Goal: Task Accomplishment & Management: Use online tool/utility

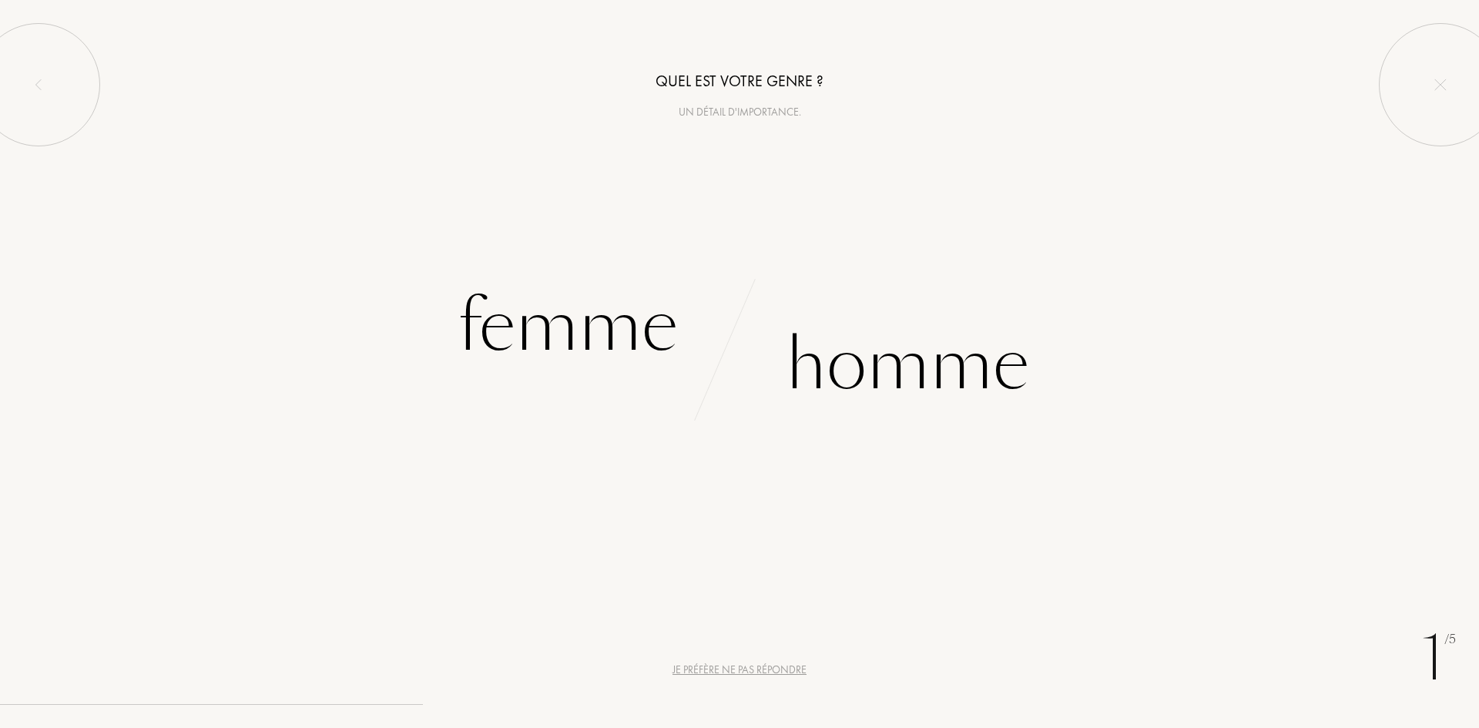
click at [776, 349] on div "u" at bounding box center [771, 333] width 22 height 58
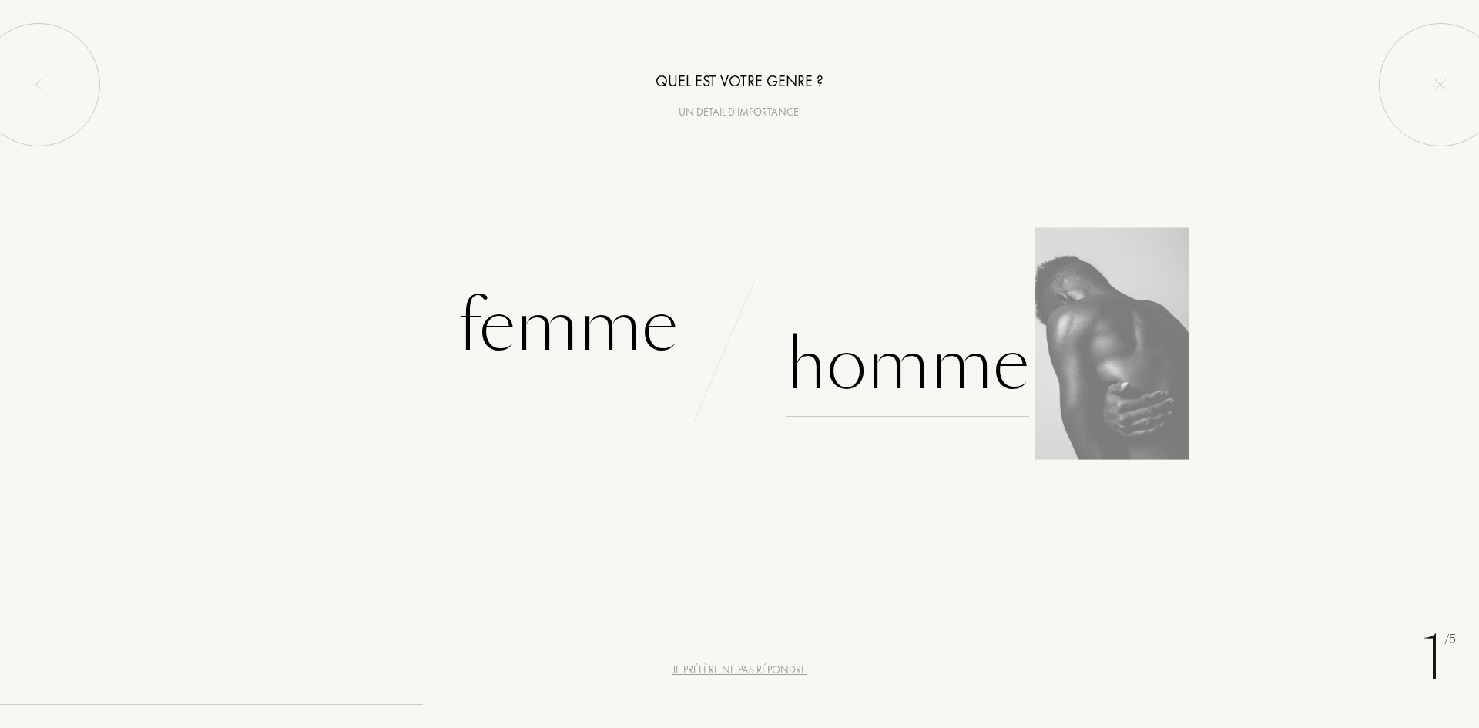
click at [867, 362] on div "Homme" at bounding box center [907, 365] width 243 height 104
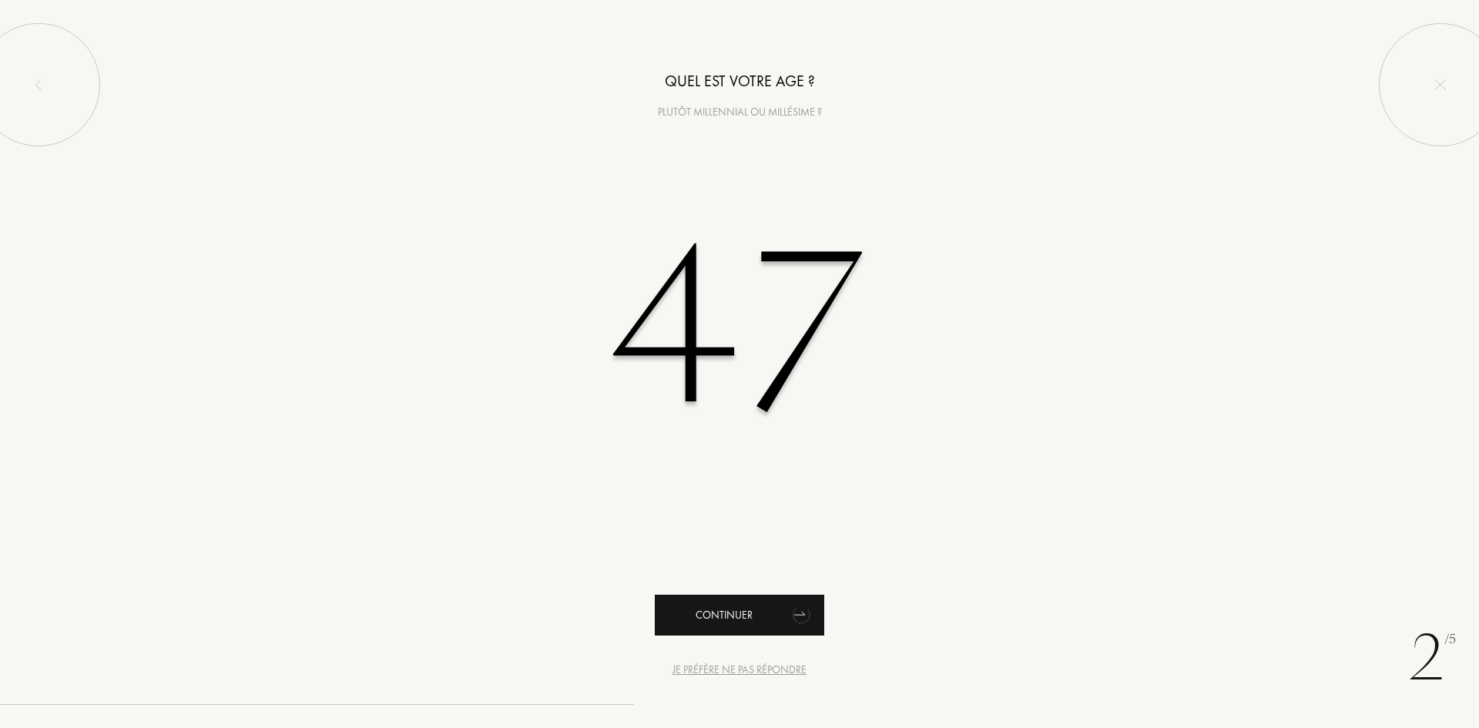
type input "47"
click at [820, 605] on div "Continuer" at bounding box center [739, 615] width 169 height 41
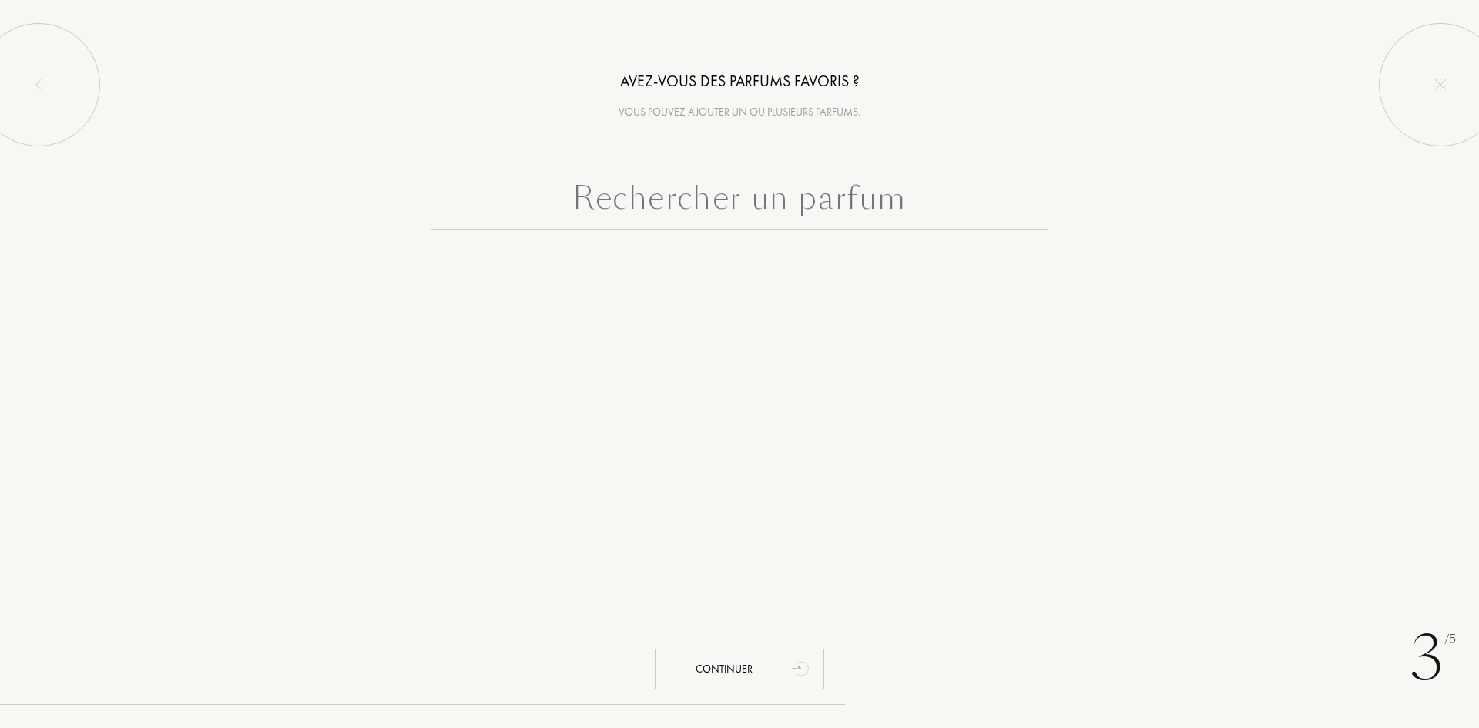
click at [746, 205] on input "text" at bounding box center [739, 201] width 616 height 55
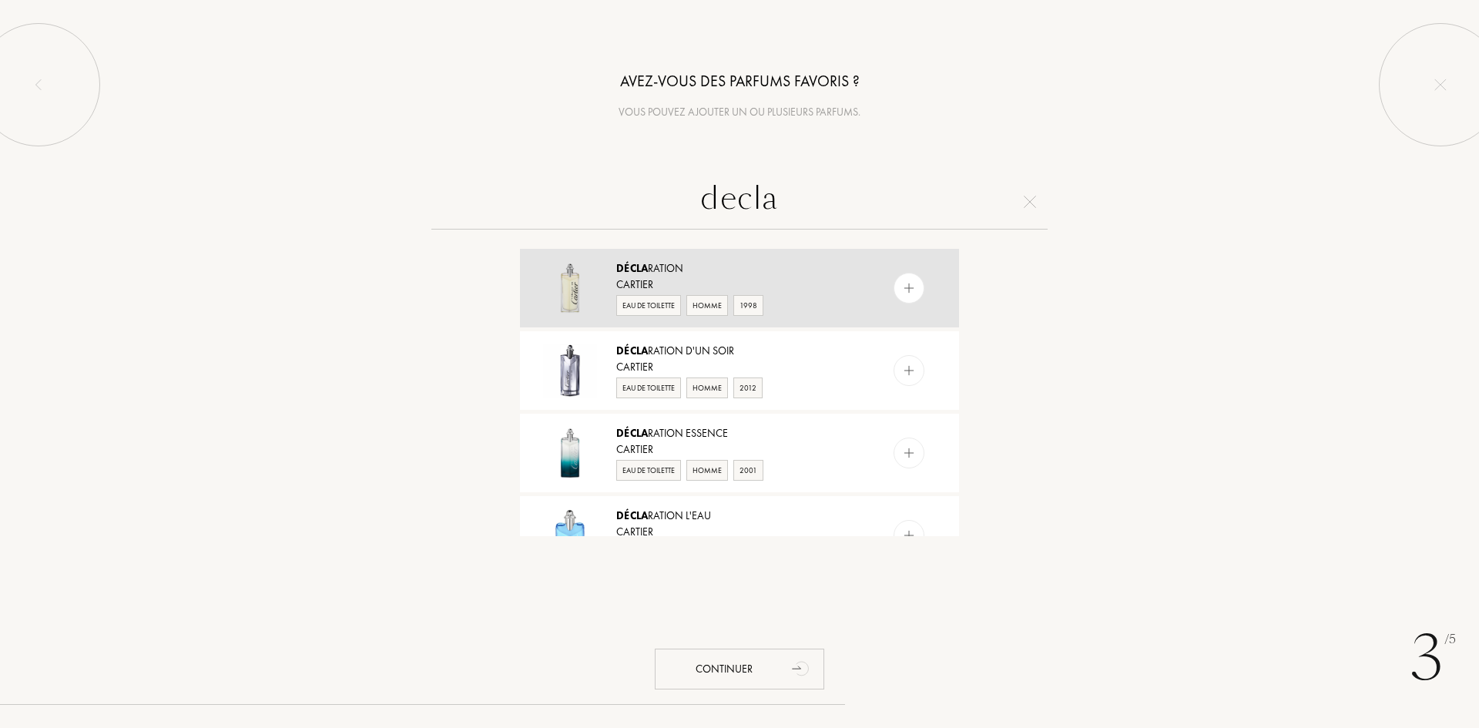
type input "decla"
click at [910, 286] on img at bounding box center [909, 288] width 15 height 15
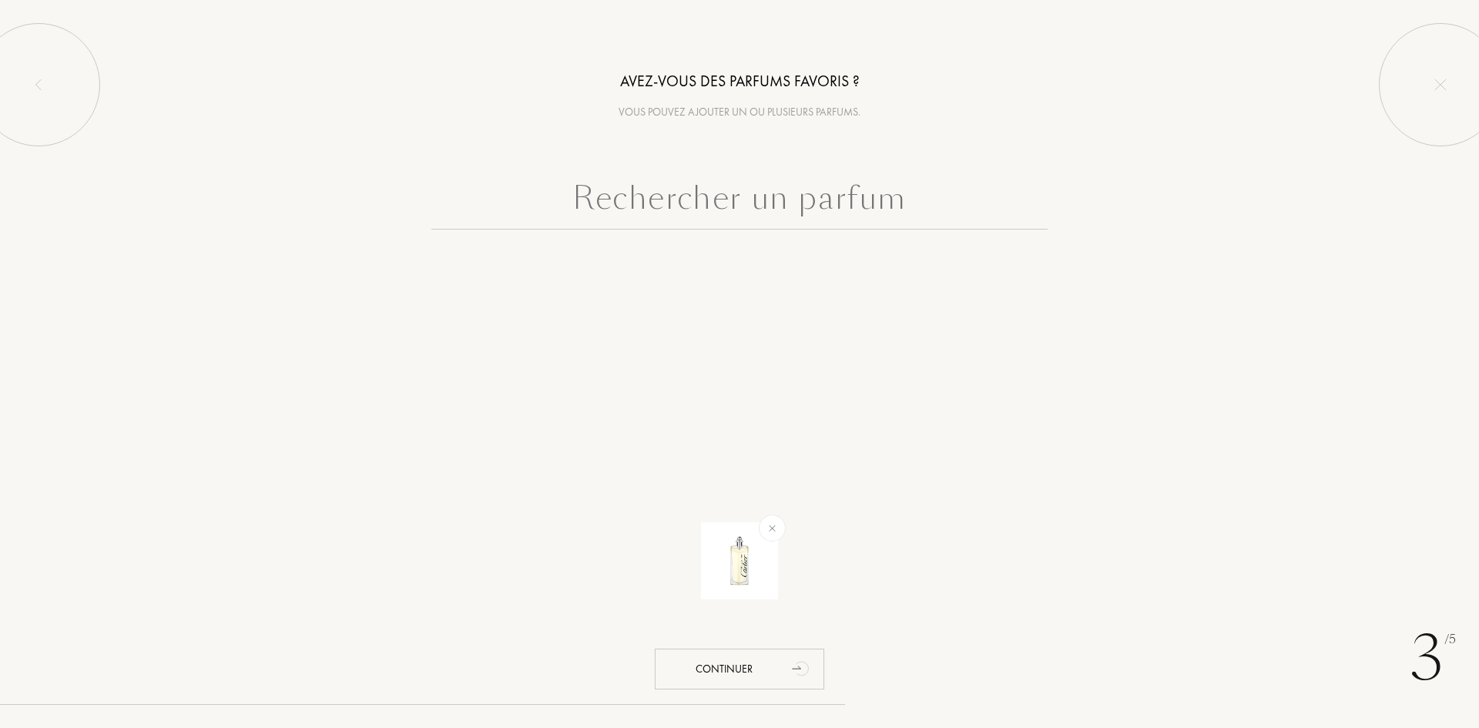
click at [795, 211] on input "text" at bounding box center [739, 201] width 616 height 55
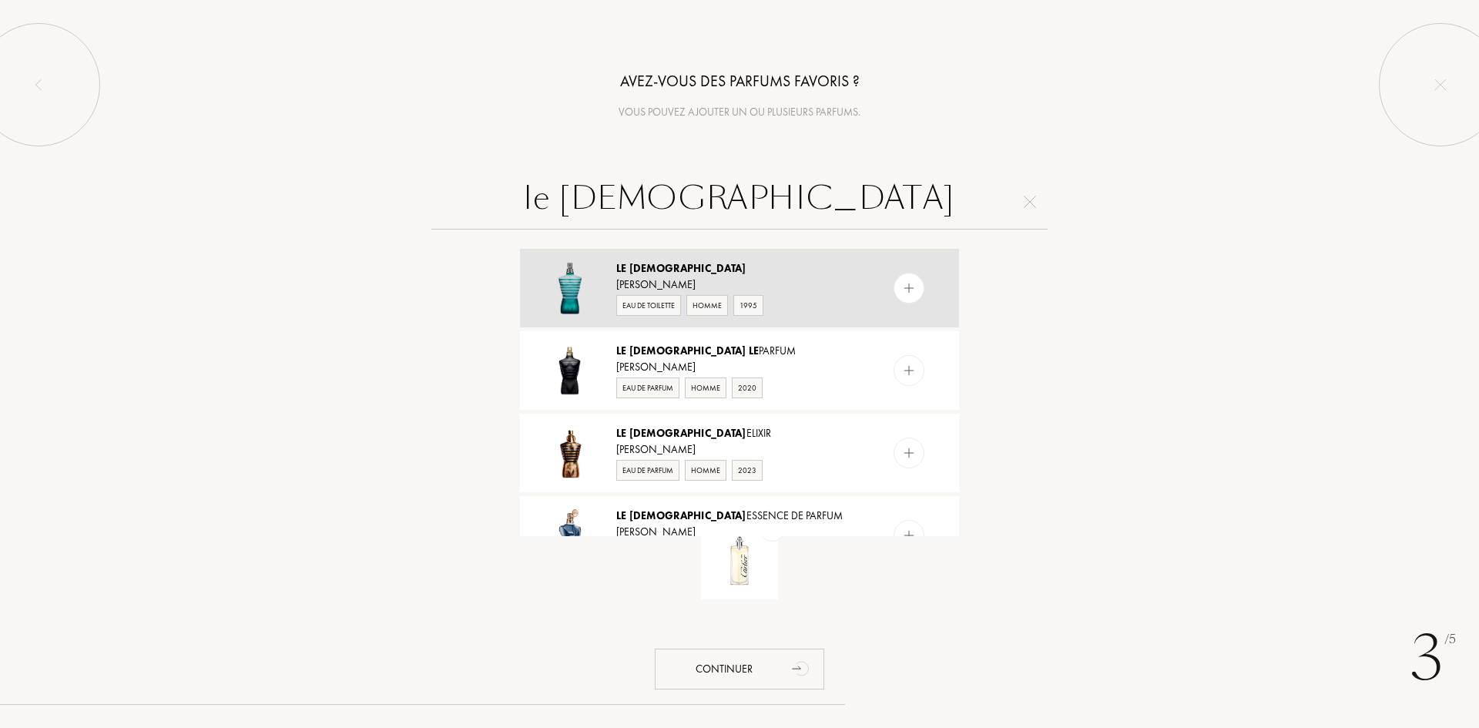
type input "le male"
click at [915, 283] on div at bounding box center [909, 288] width 31 height 31
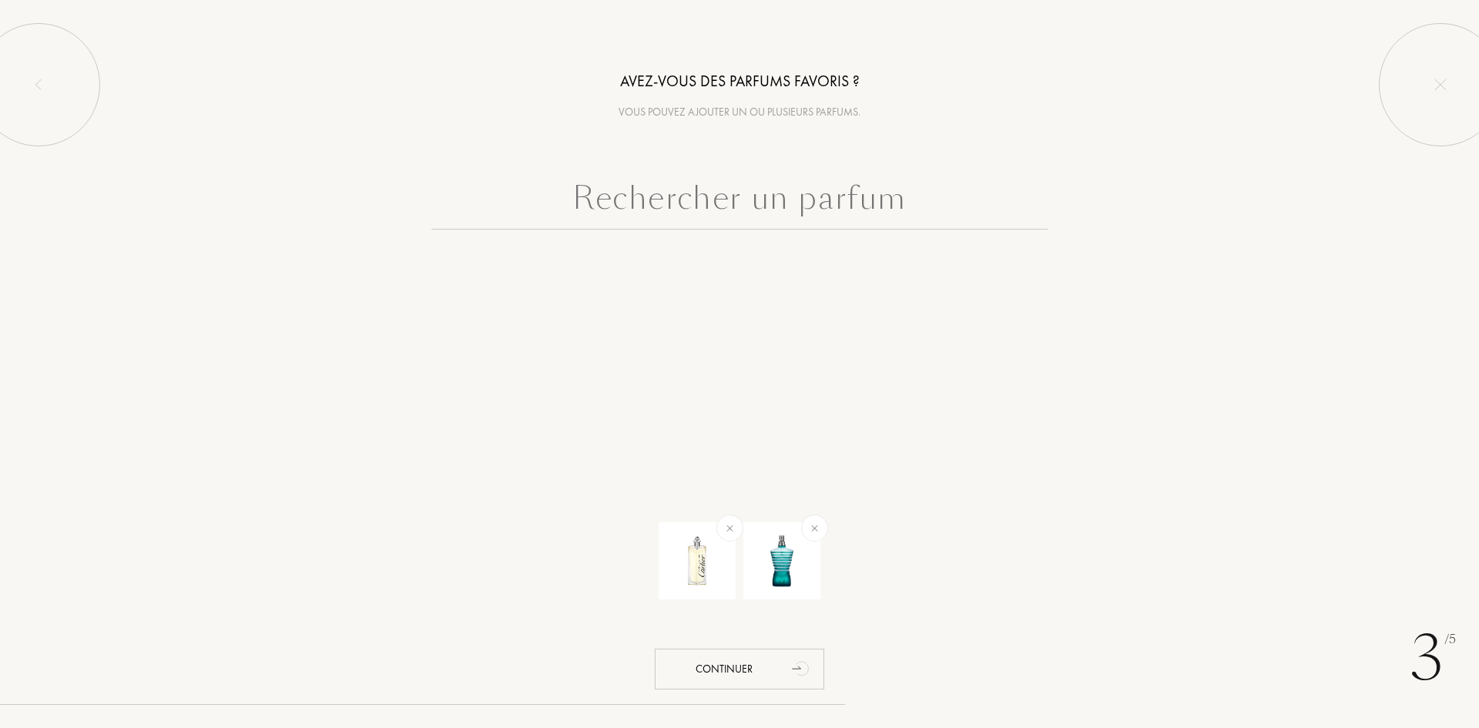
click at [824, 214] on input "text" at bounding box center [739, 201] width 616 height 55
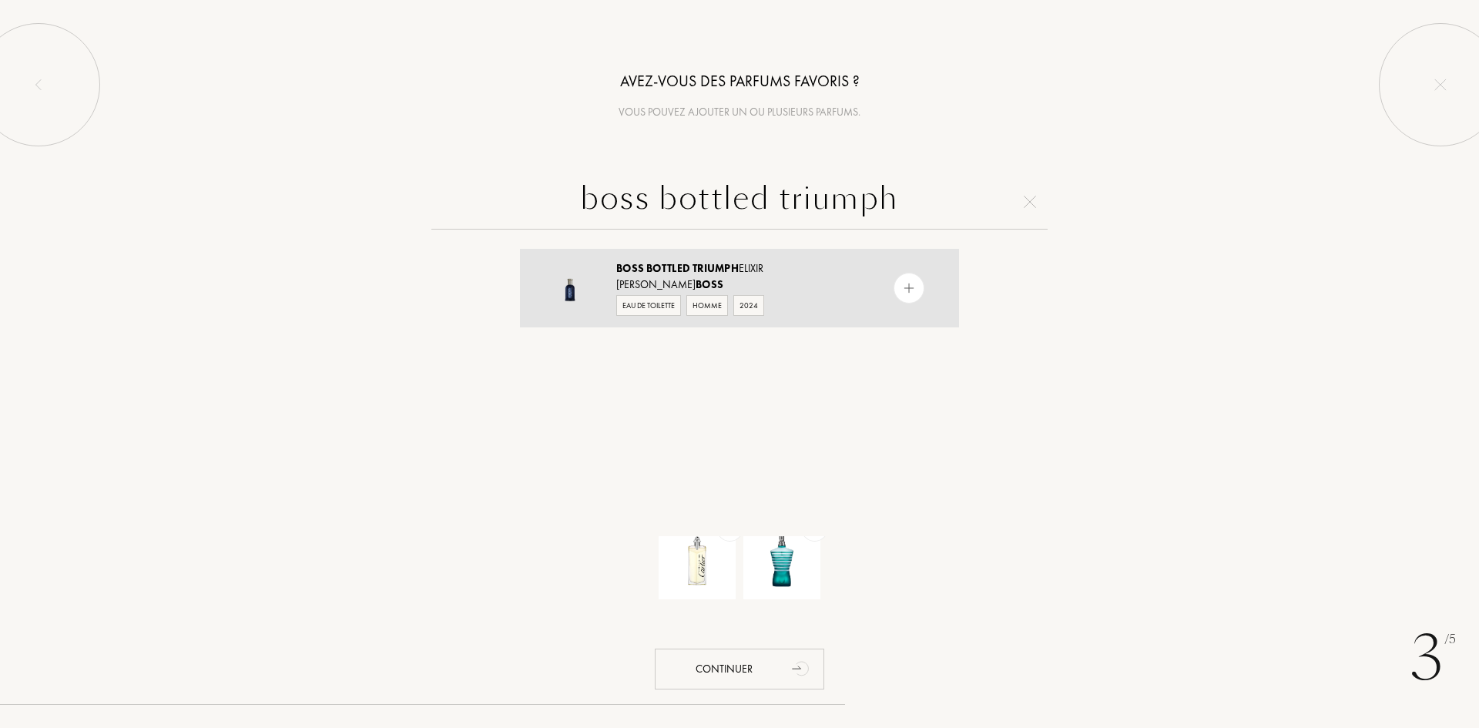
type input "boss bottled triumph"
click at [902, 287] on img at bounding box center [909, 288] width 15 height 15
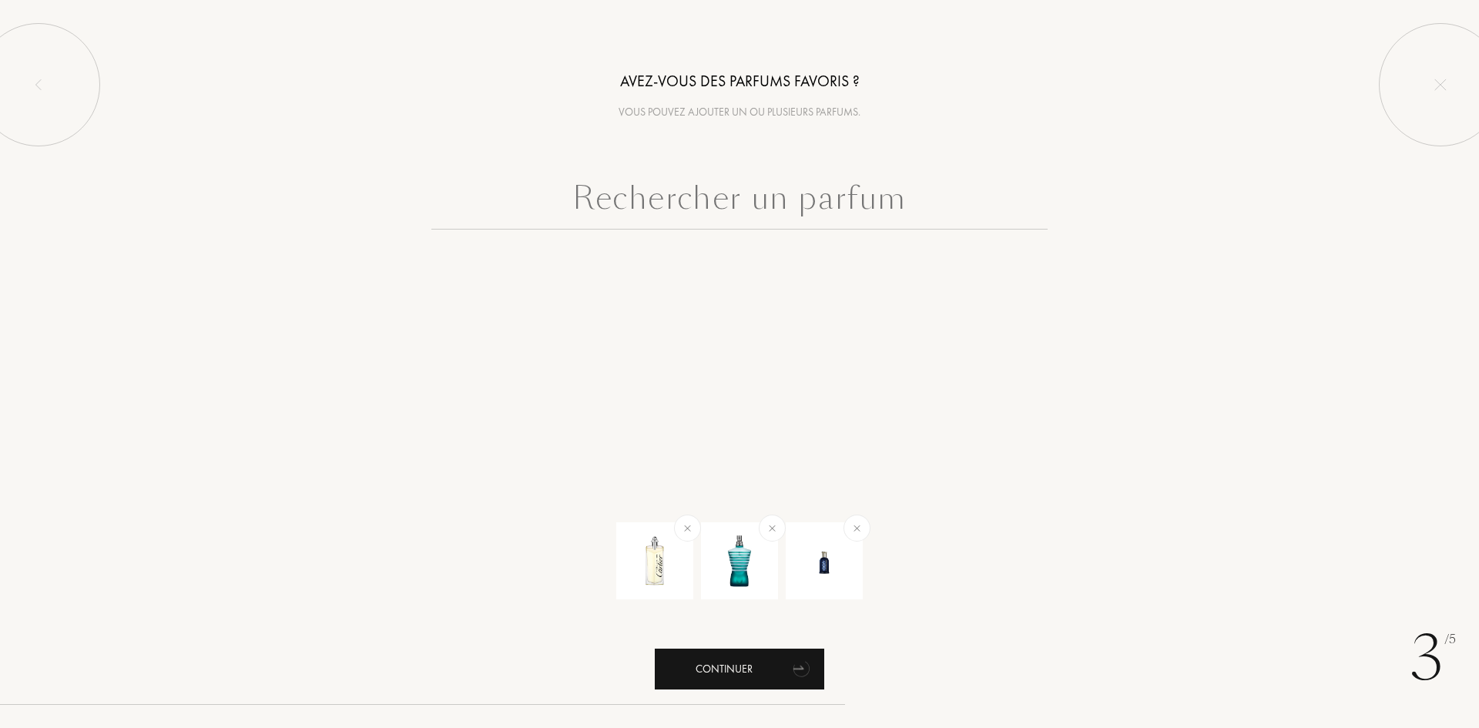
click at [781, 663] on div "Continuer" at bounding box center [739, 669] width 169 height 41
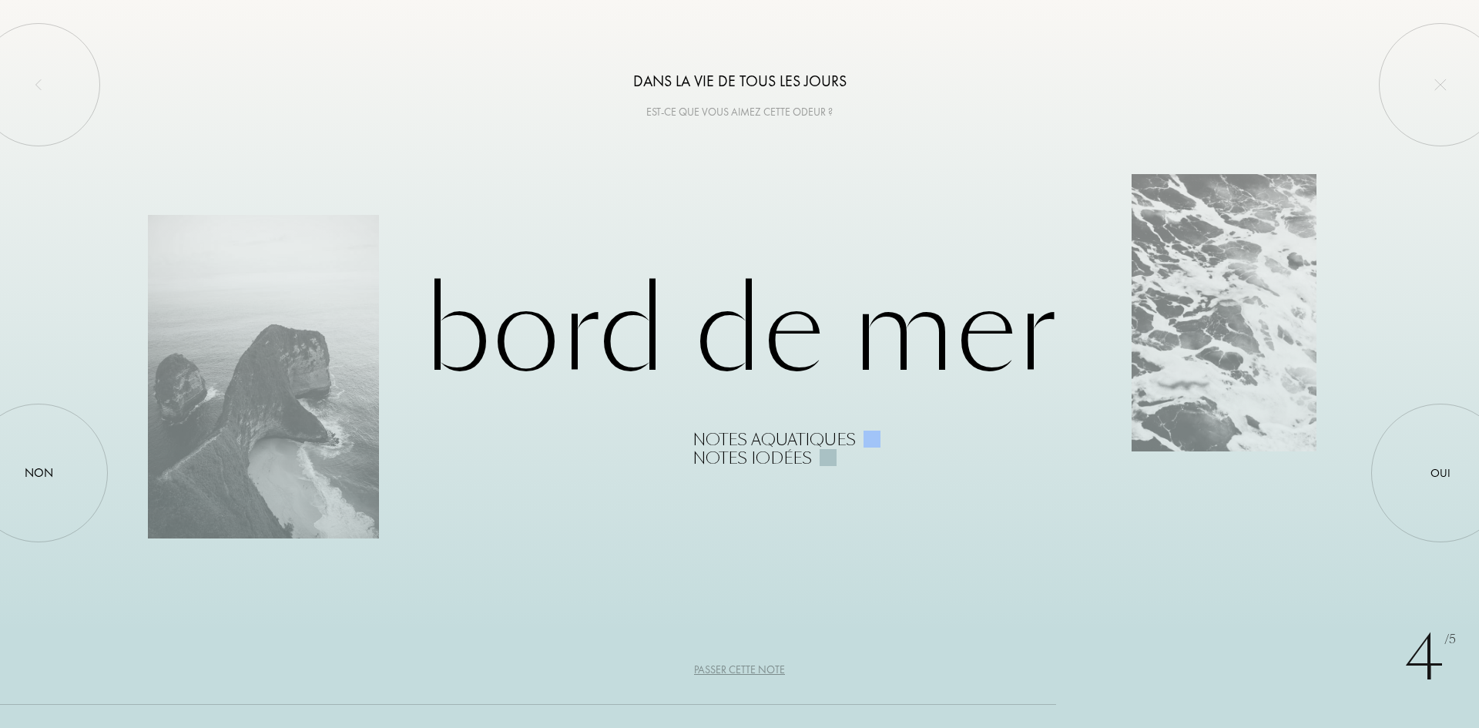
click at [782, 666] on div "Passer cette note" at bounding box center [739, 670] width 91 height 16
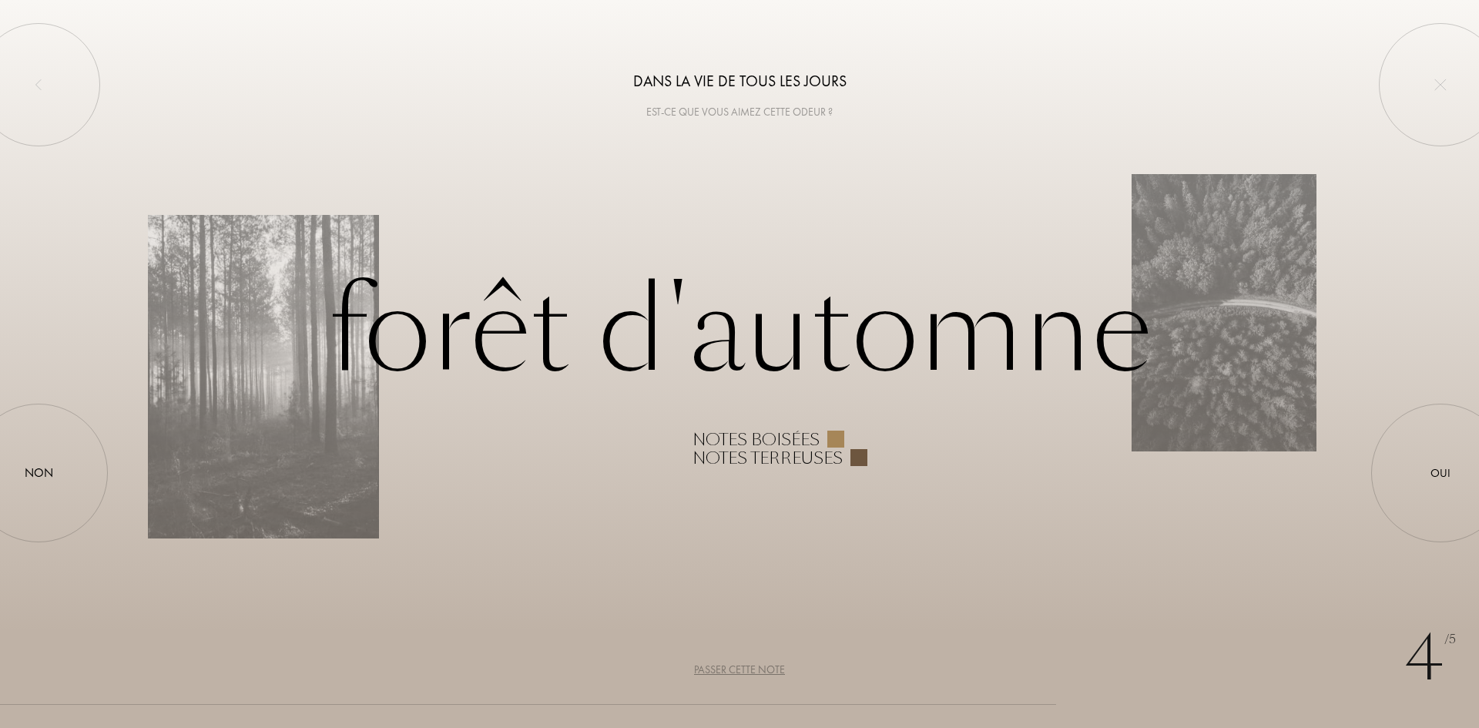
click at [741, 669] on div "Passer cette note" at bounding box center [739, 670] width 91 height 16
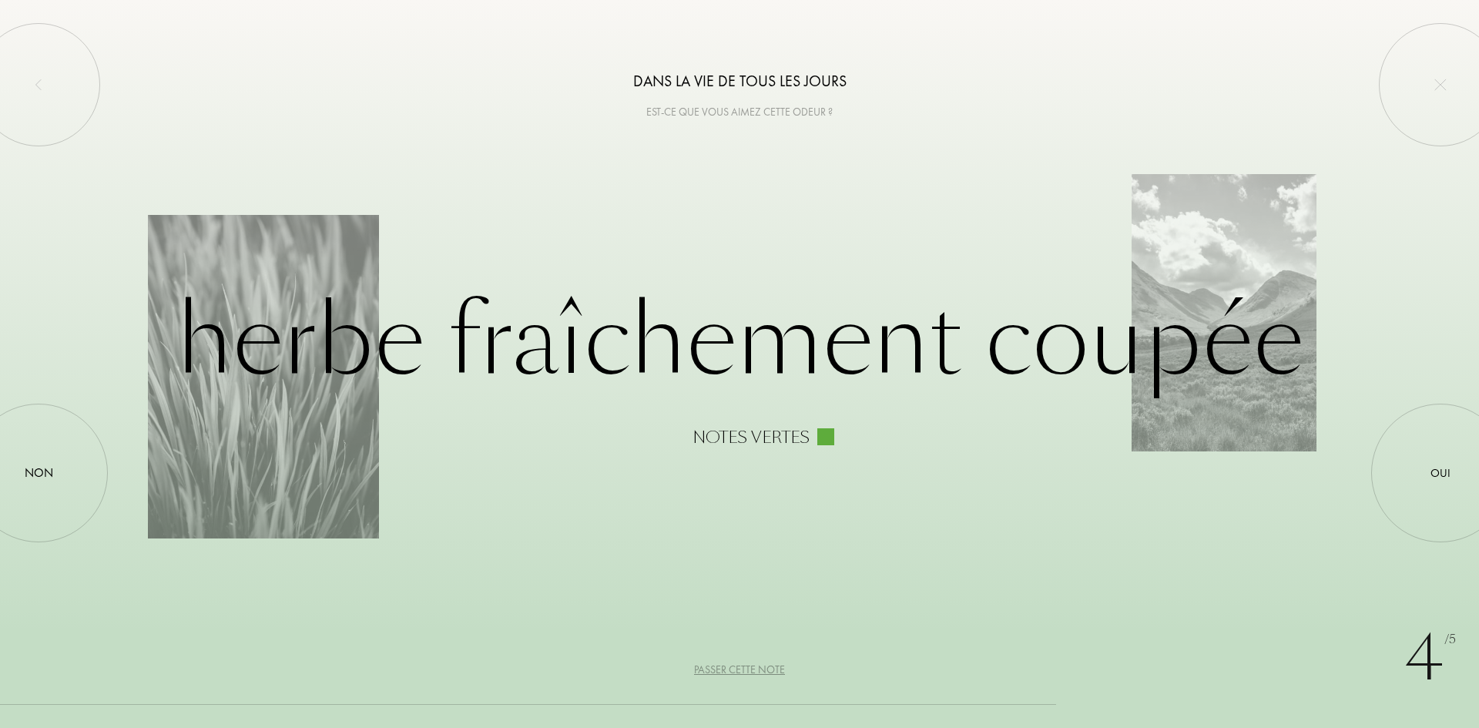
click at [743, 669] on div "Passer cette note" at bounding box center [739, 670] width 91 height 16
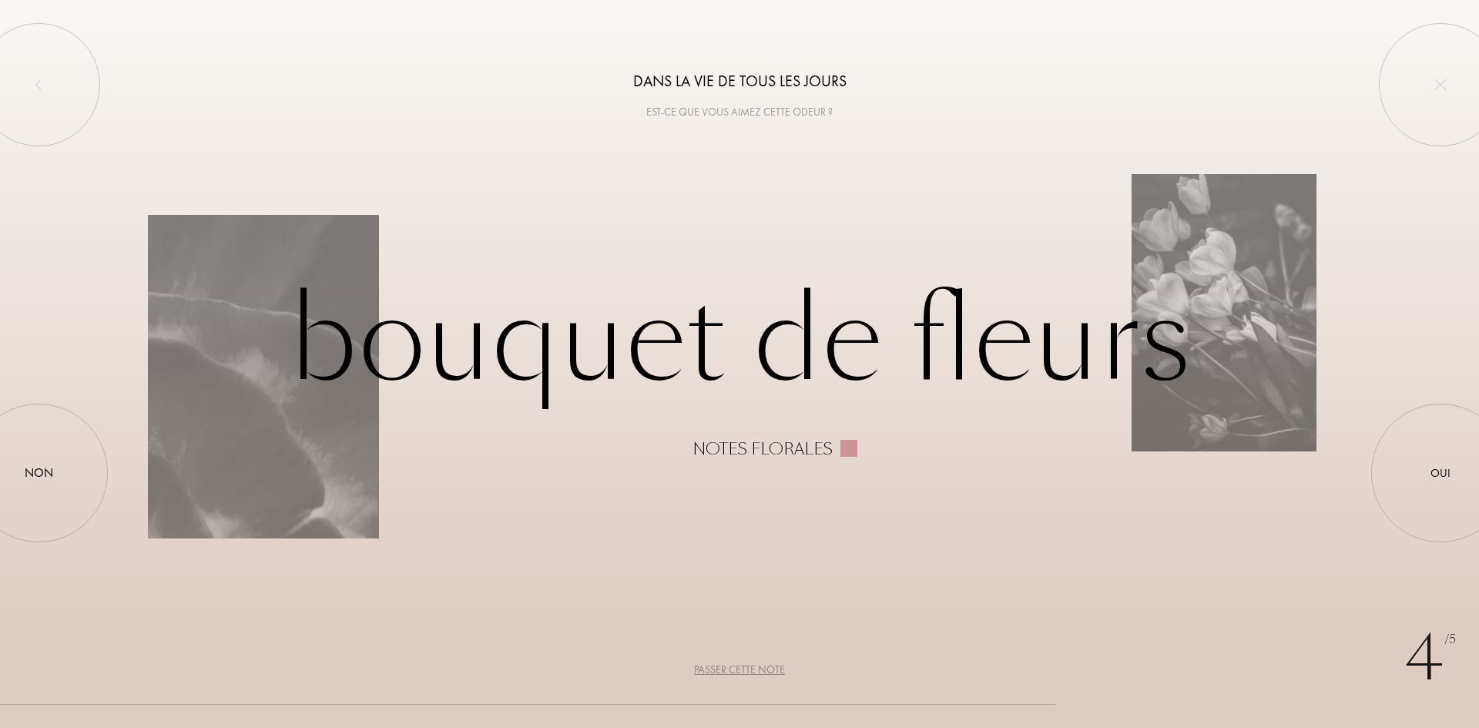
click at [743, 667] on div "Passer cette note" at bounding box center [739, 670] width 91 height 16
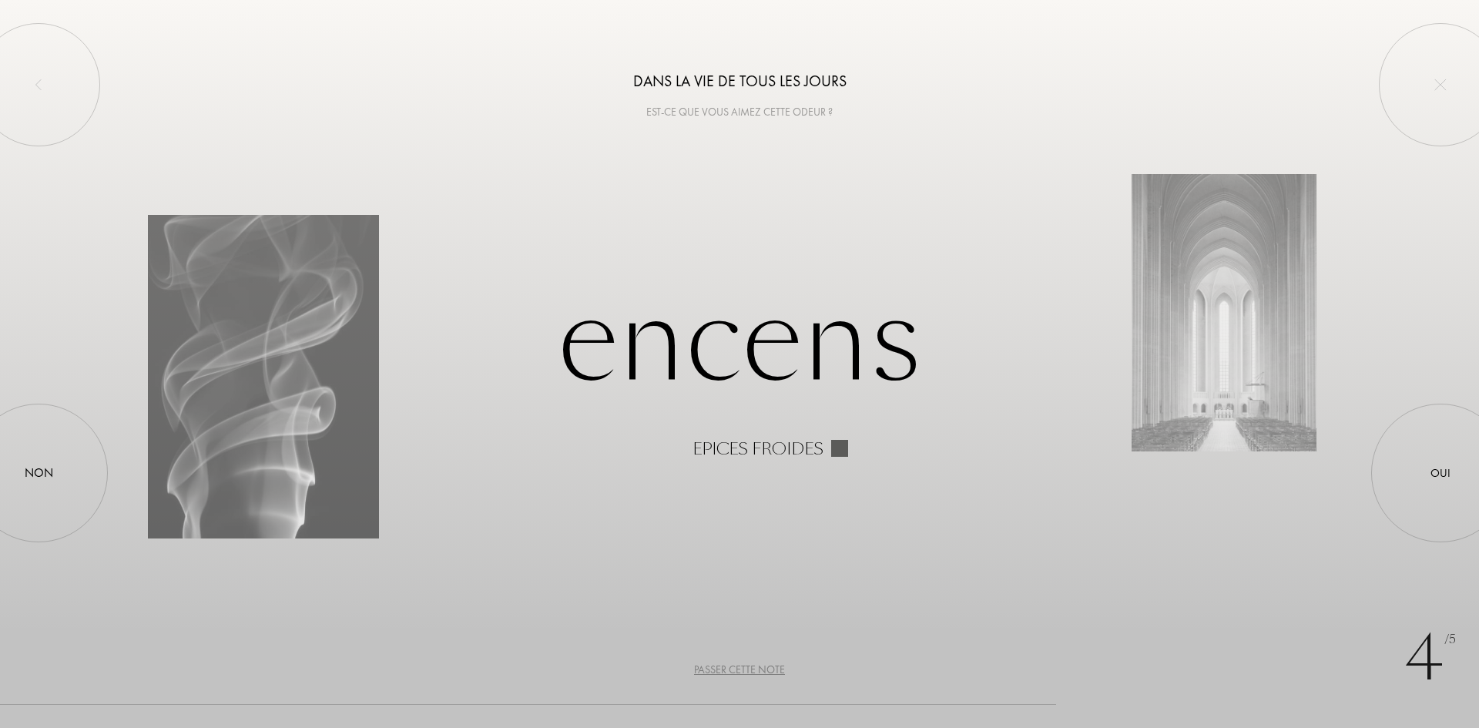
click at [744, 662] on div "Passer cette note" at bounding box center [739, 670] width 91 height 16
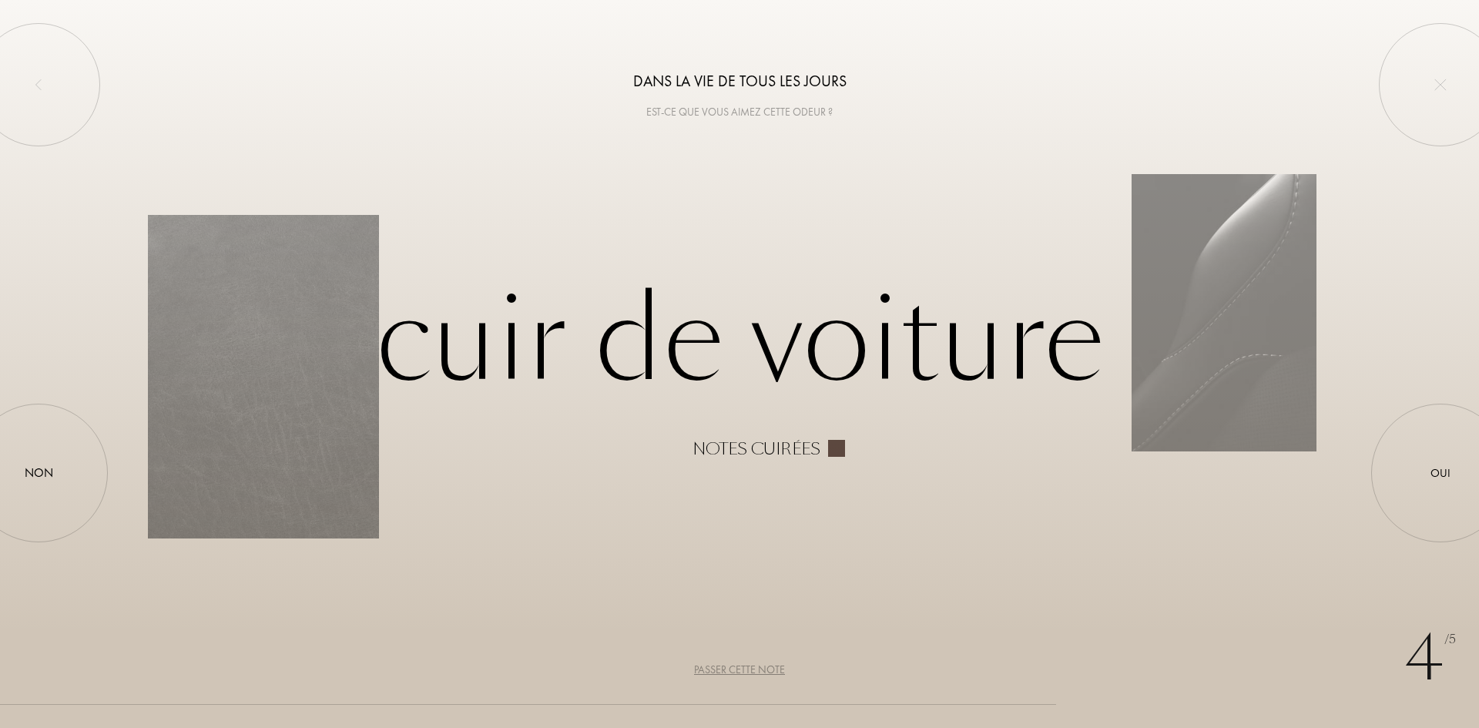
click at [744, 662] on div "Passer cette note" at bounding box center [739, 670] width 91 height 16
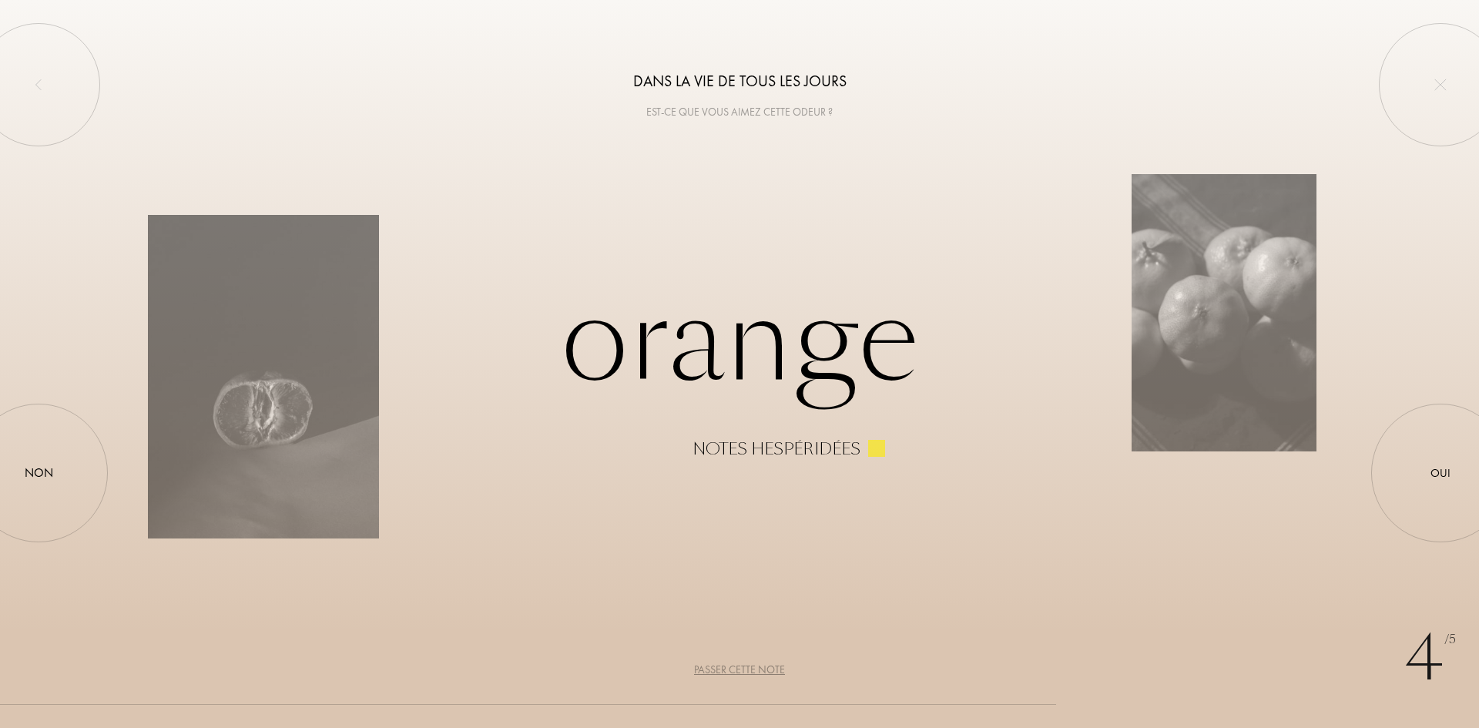
click at [743, 662] on div "Passer cette note" at bounding box center [739, 670] width 91 height 16
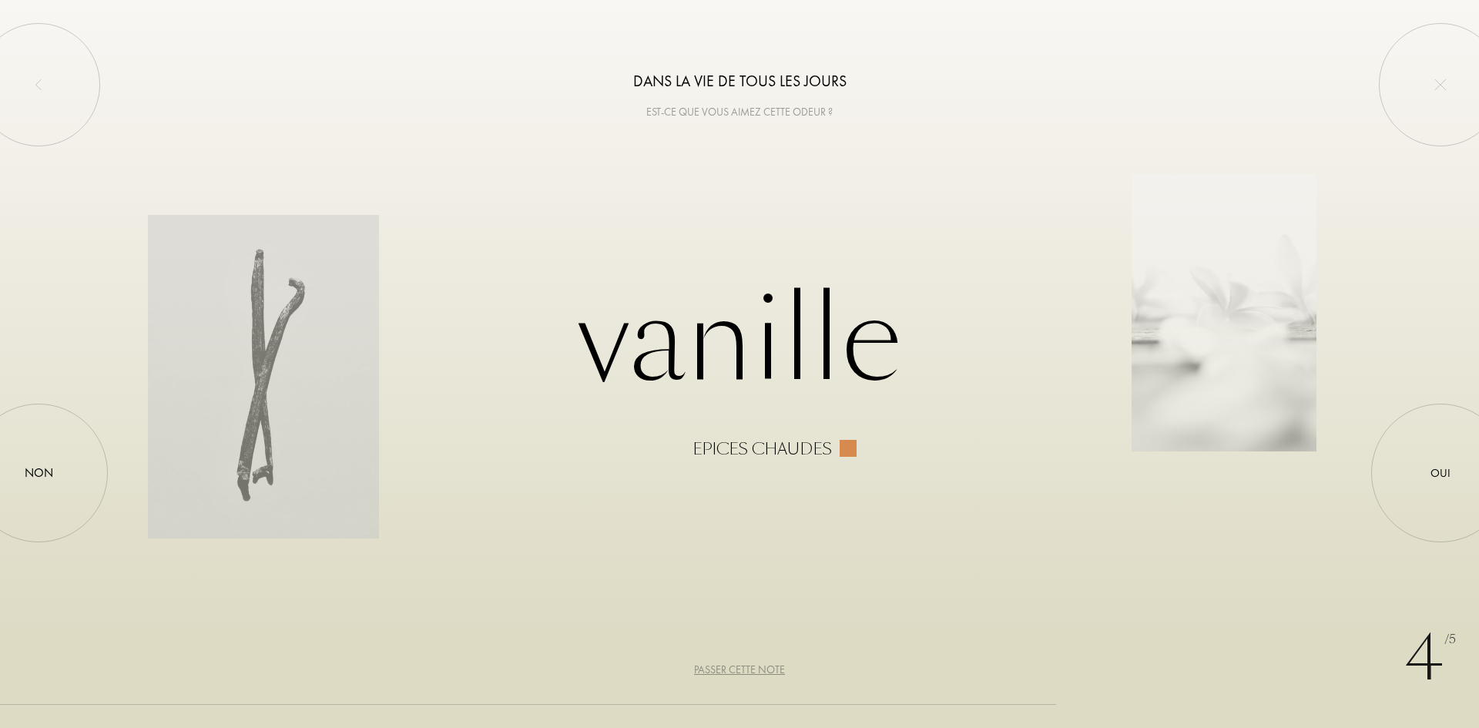
click at [741, 665] on div "Passer cette note" at bounding box center [739, 670] width 91 height 16
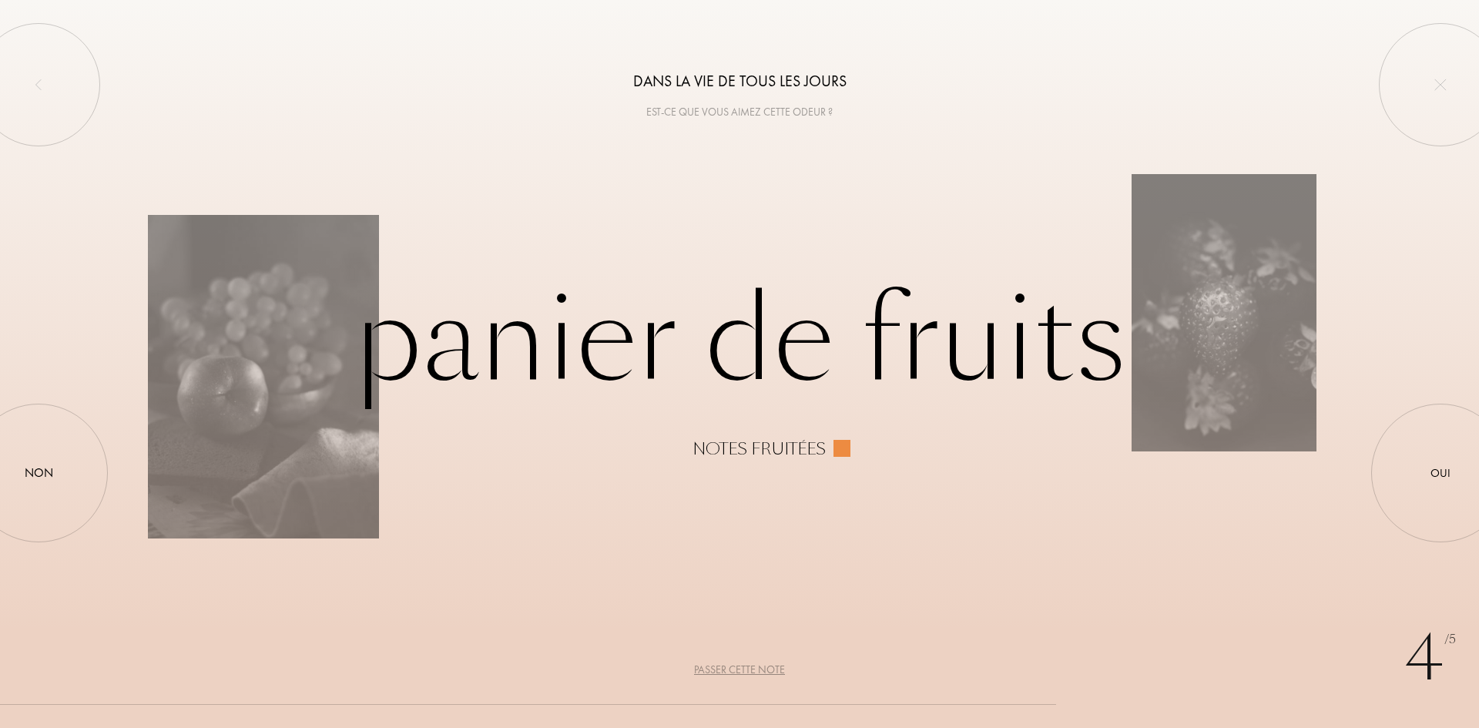
click at [756, 660] on div "4 /5 Dans la vie de tous les jours Est-ce que vous aimez cette odeur ? Panier d…" at bounding box center [739, 364] width 1479 height 728
click at [758, 673] on div "Passer cette note" at bounding box center [739, 670] width 91 height 16
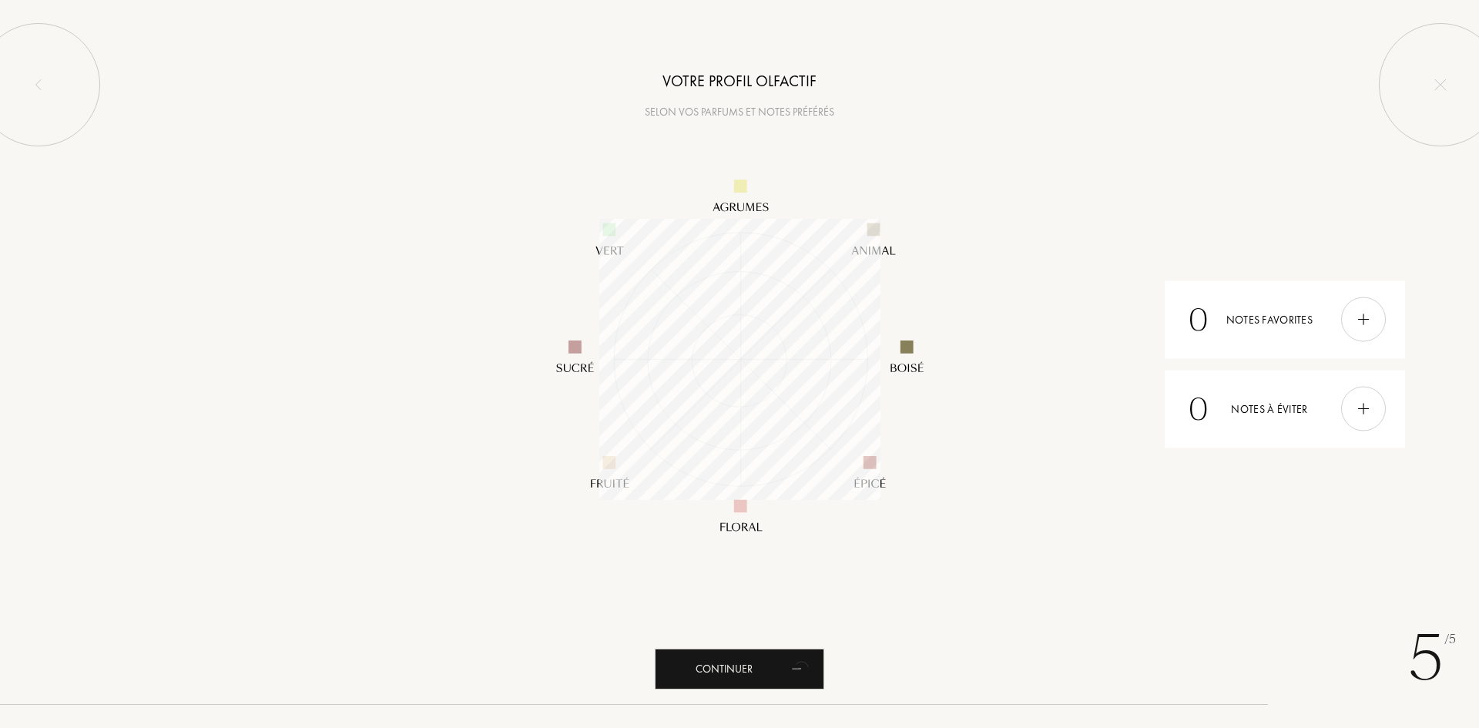
scroll to position [281, 281]
click at [770, 670] on div "Continuer" at bounding box center [739, 669] width 169 height 41
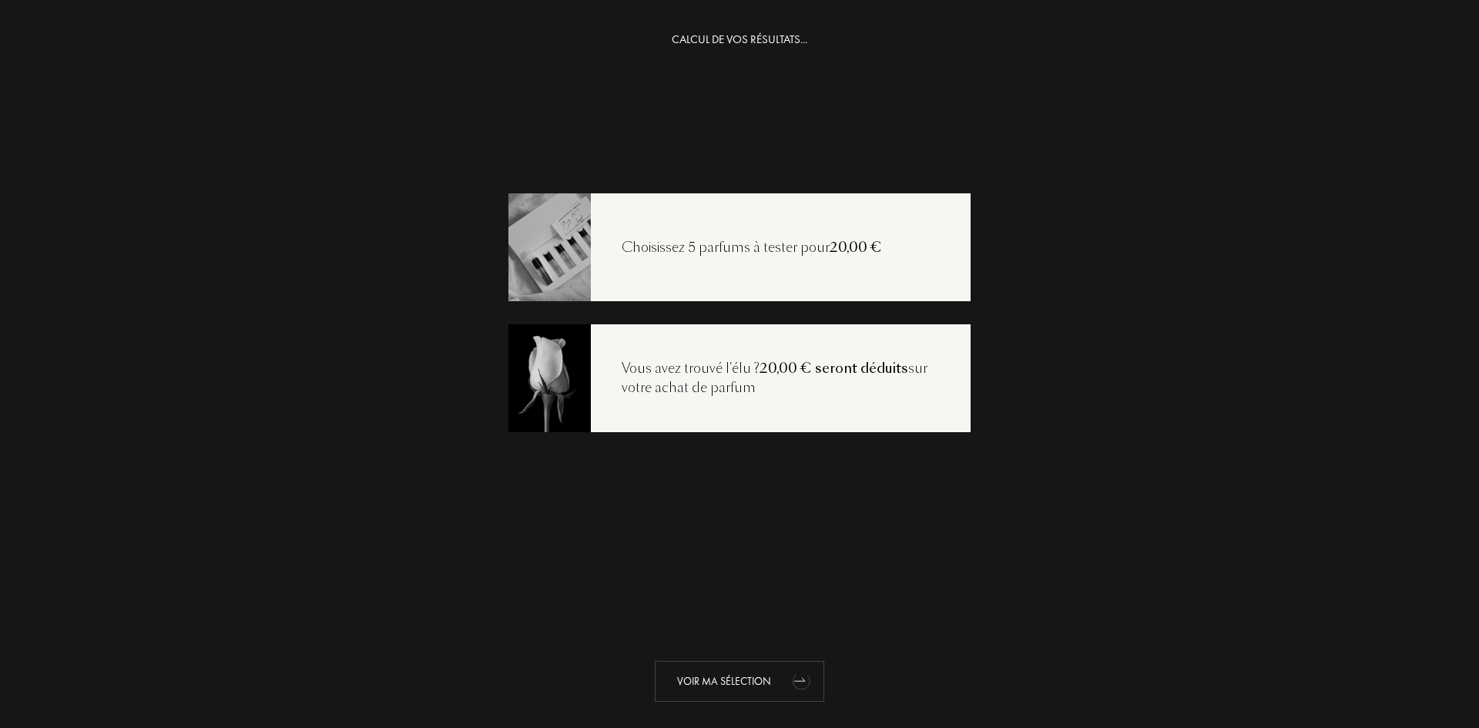
click at [753, 690] on div "Voir ma sélection" at bounding box center [739, 681] width 169 height 41
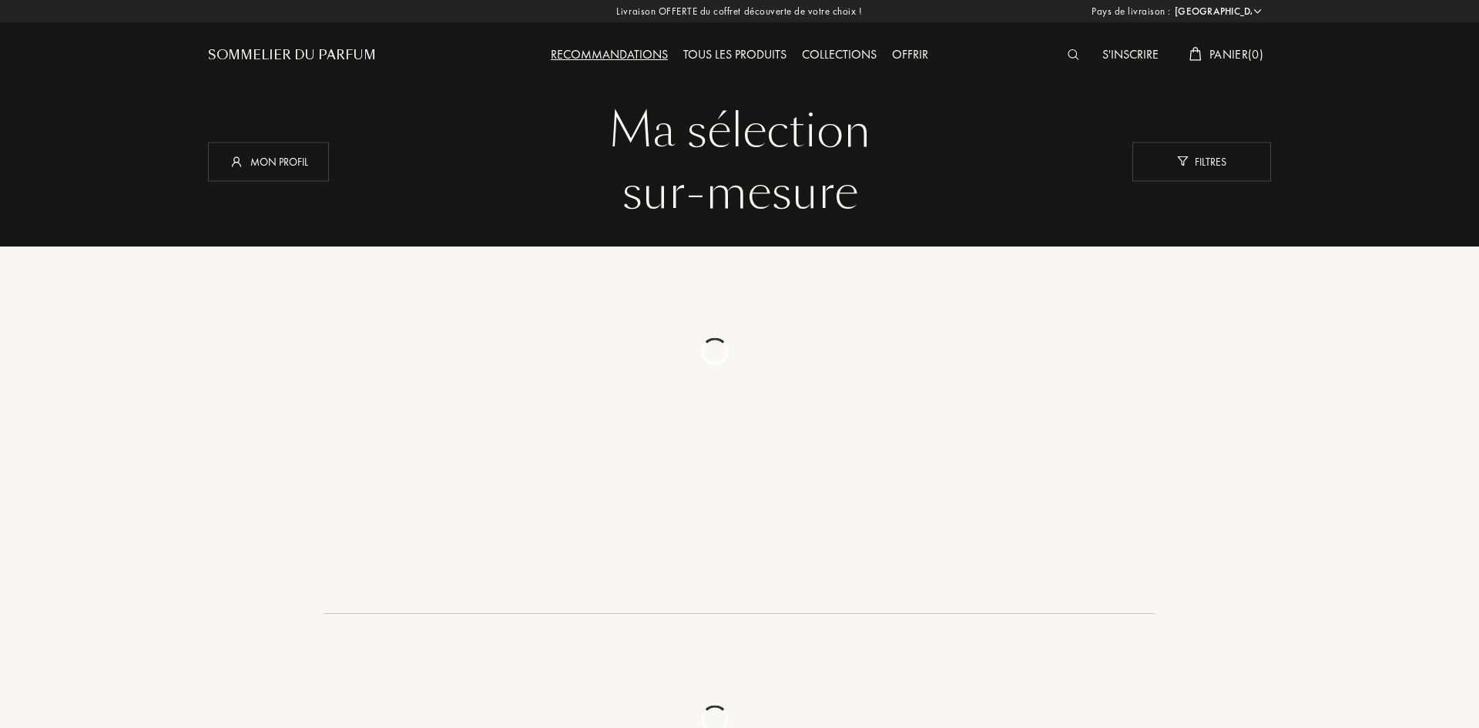
select select "FR"
